Goal: Consume media (video, audio): Watch videos, listen to music or podcasts

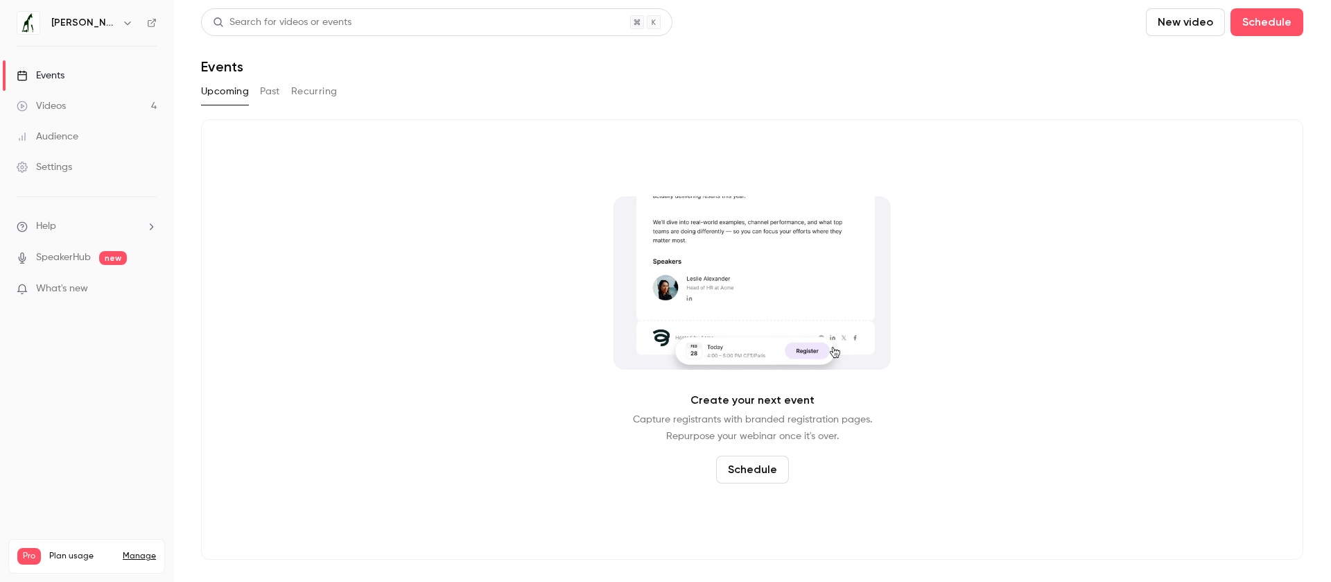
click at [63, 105] on div "Videos" at bounding box center [41, 106] width 49 height 14
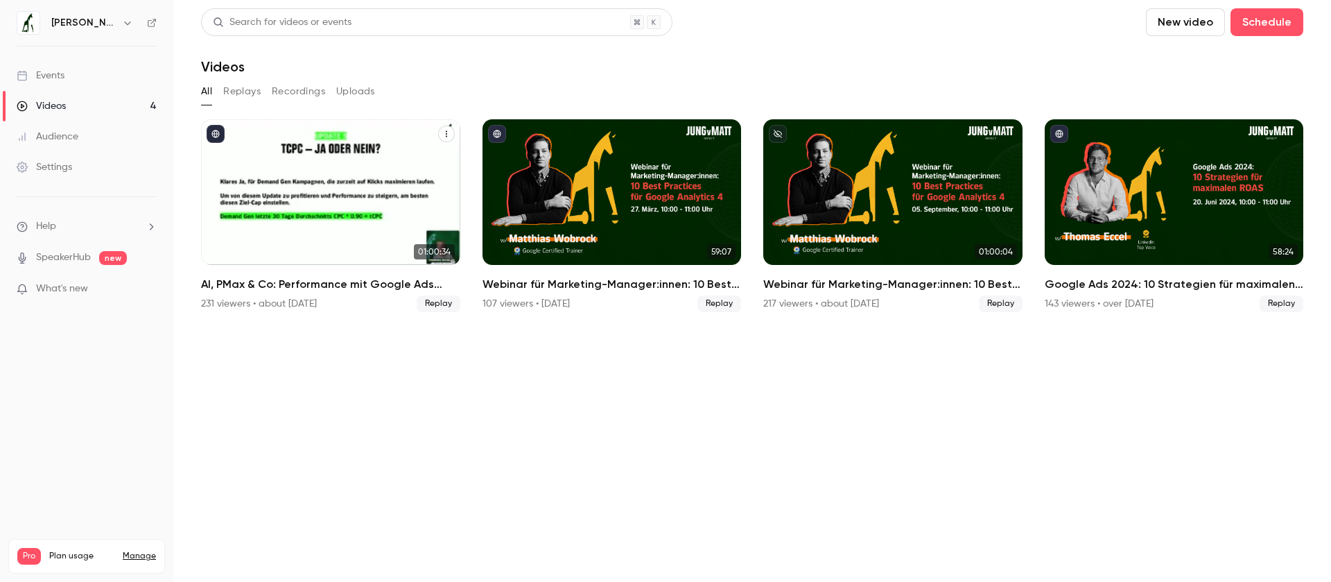
click at [263, 306] on div "231 viewers • about [DATE]" at bounding box center [259, 304] width 116 height 14
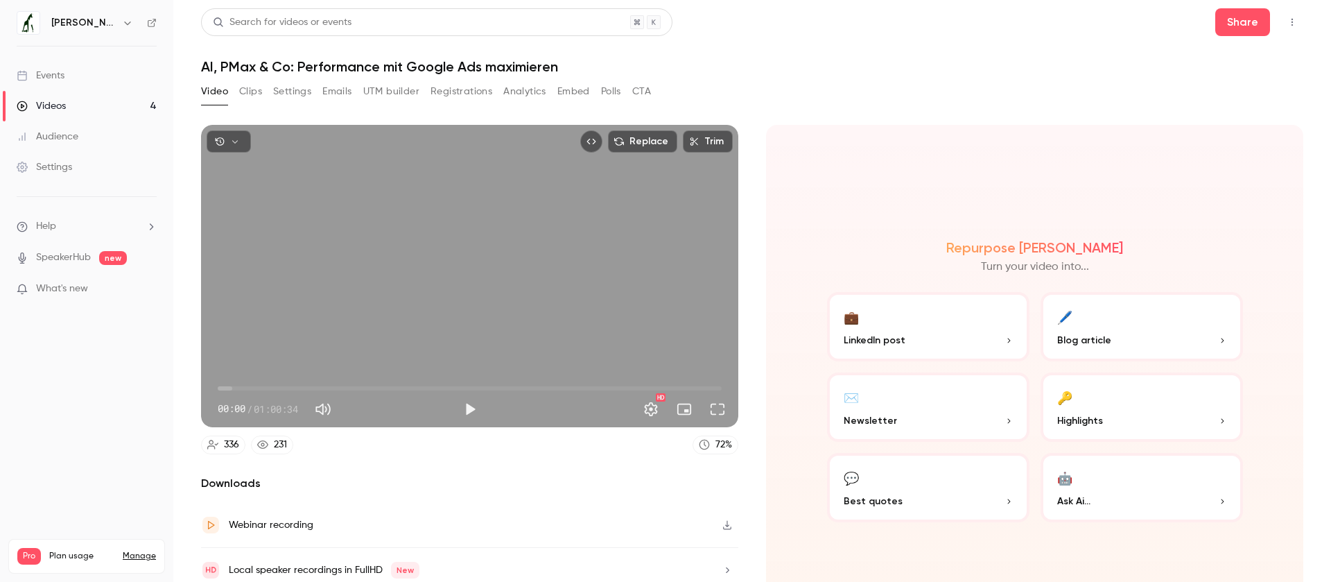
click at [442, 90] on button "Registrations" at bounding box center [461, 91] width 62 height 22
